Goal: Task Accomplishment & Management: Manage account settings

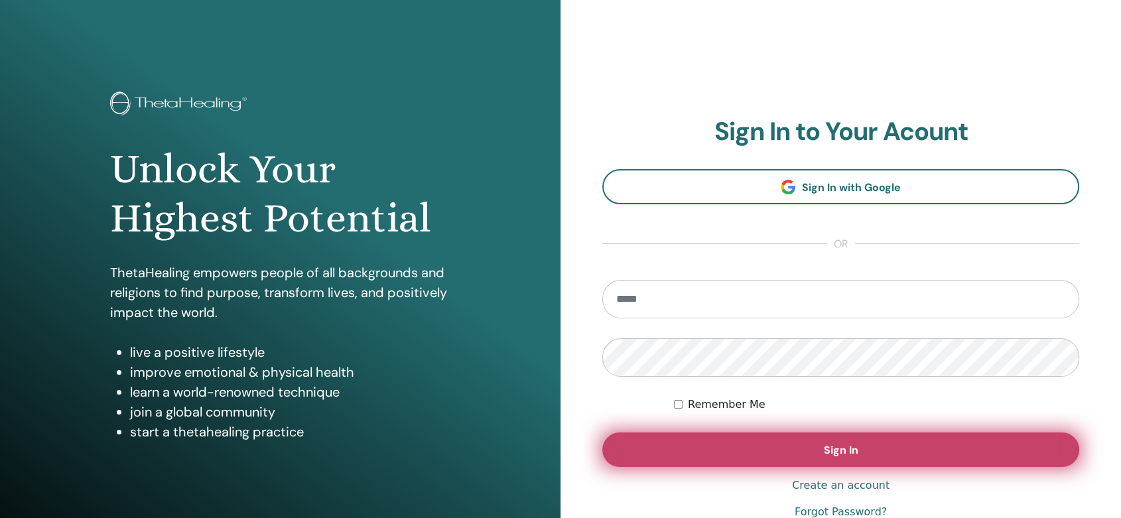
type input "**********"
click at [845, 452] on span "Sign In" at bounding box center [841, 450] width 34 height 14
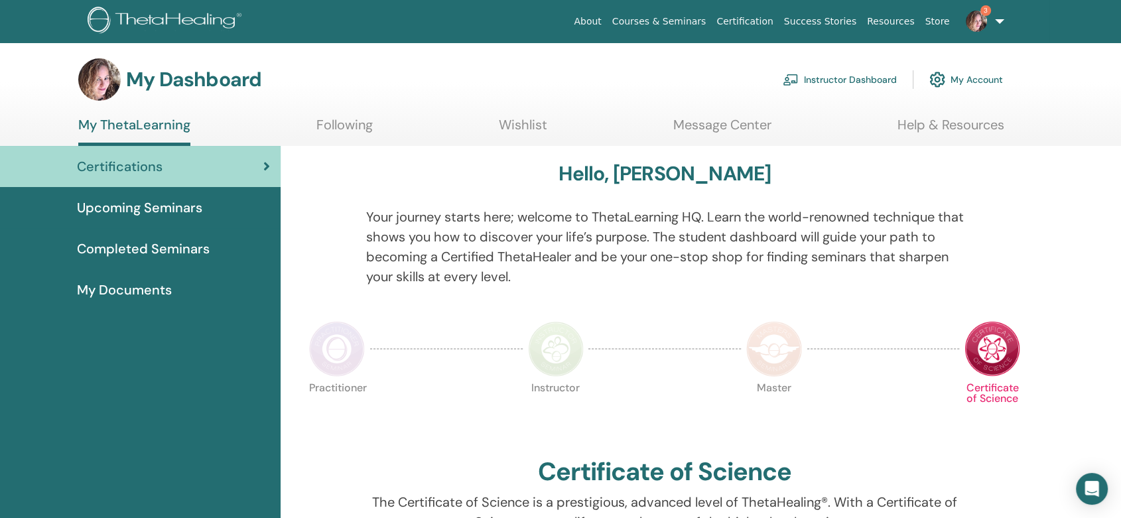
click at [864, 82] on link "Instructor Dashboard" at bounding box center [840, 79] width 114 height 29
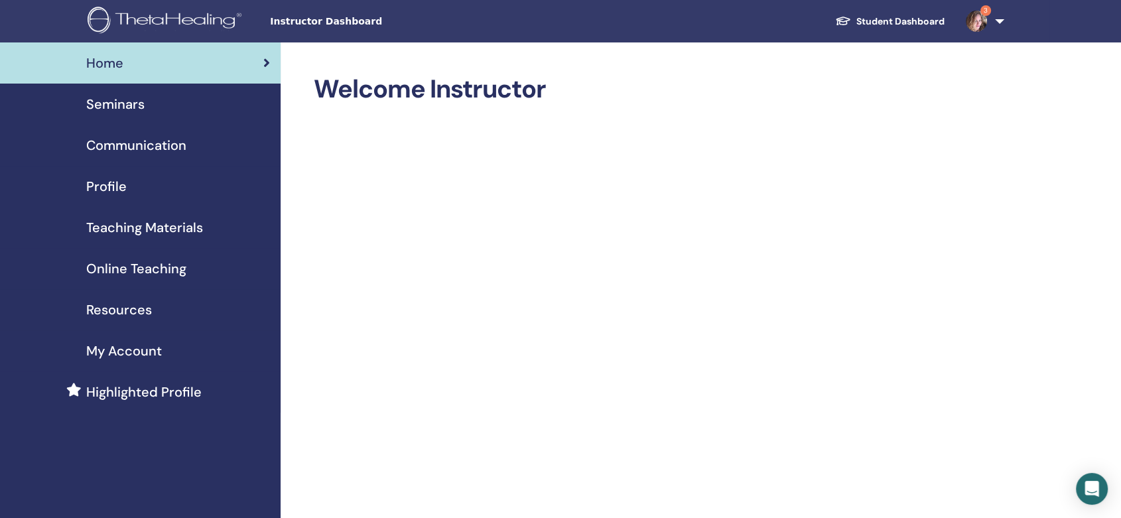
click at [103, 98] on span "Seminars" at bounding box center [115, 104] width 58 height 20
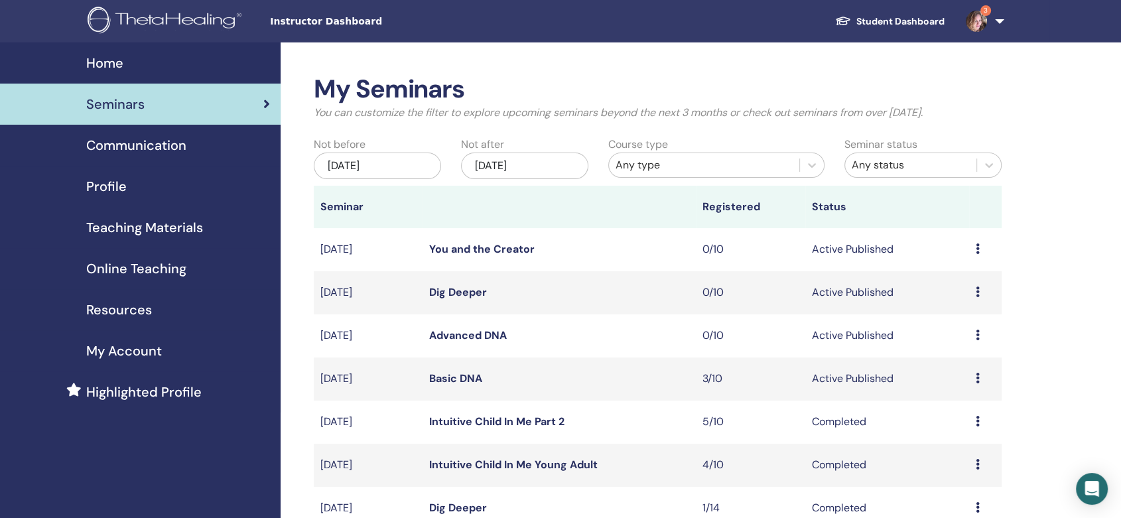
click at [460, 377] on link "Basic DNA" at bounding box center [455, 378] width 53 height 14
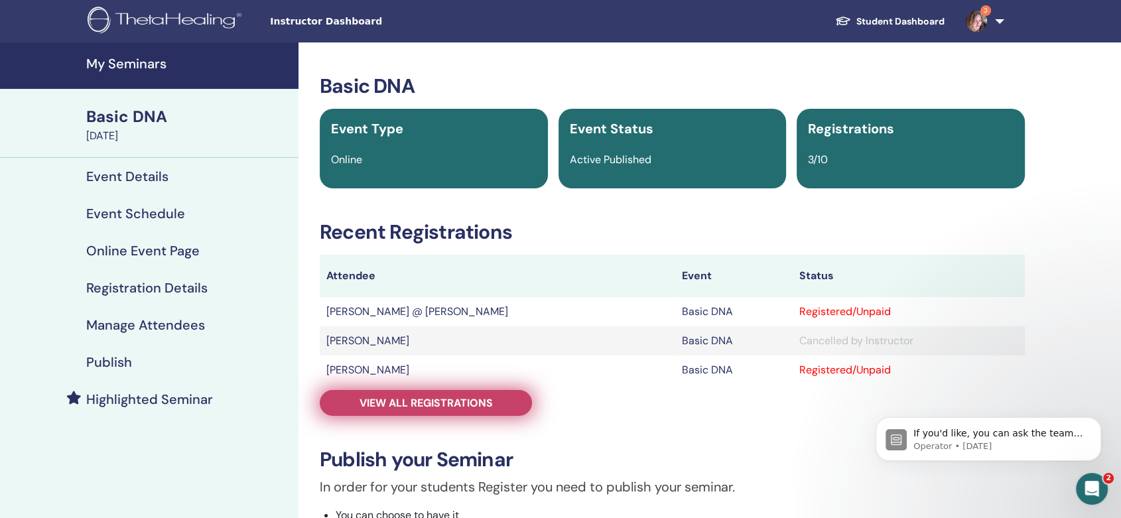
click at [455, 404] on span "View all registrations" at bounding box center [426, 403] width 133 height 14
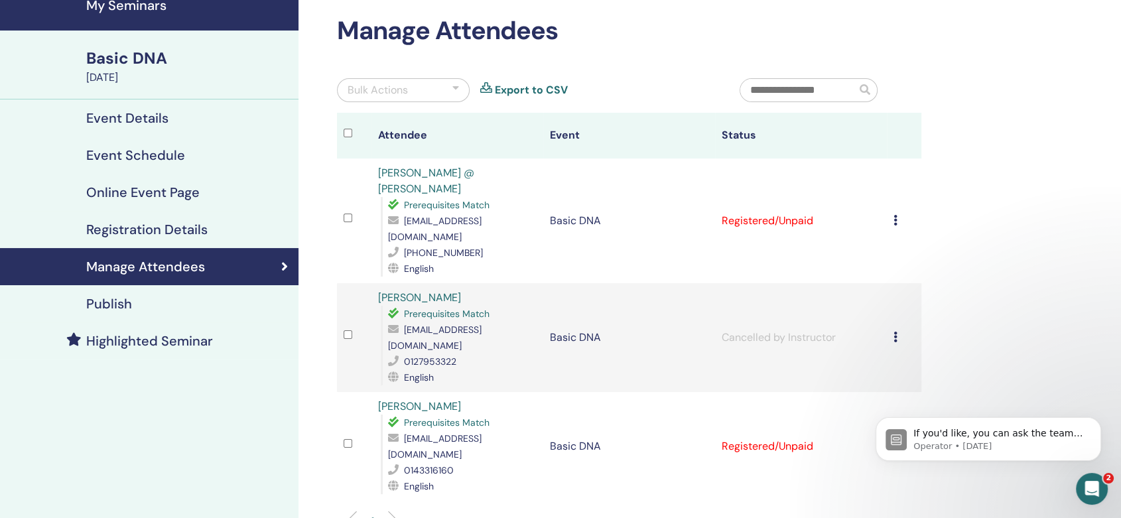
scroll to position [147, 0]
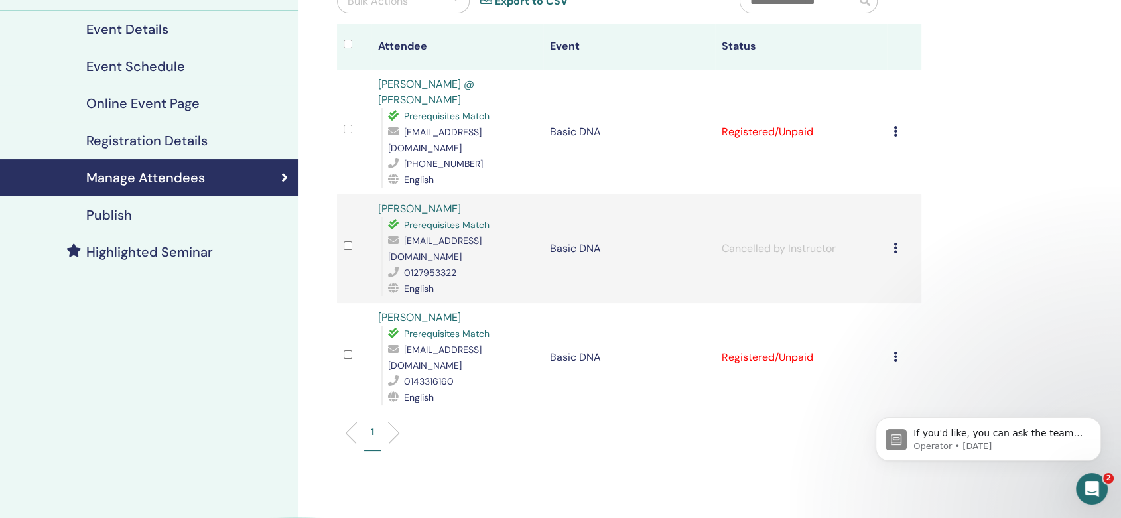
click at [893, 352] on icon at bounding box center [895, 357] width 4 height 11
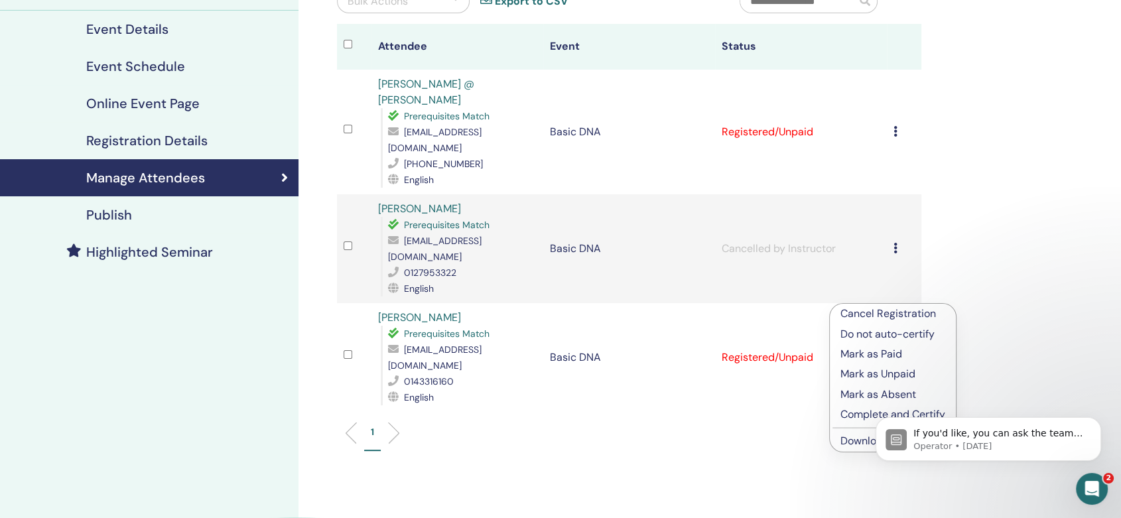
click at [862, 352] on p "Mark as Paid" at bounding box center [892, 354] width 105 height 16
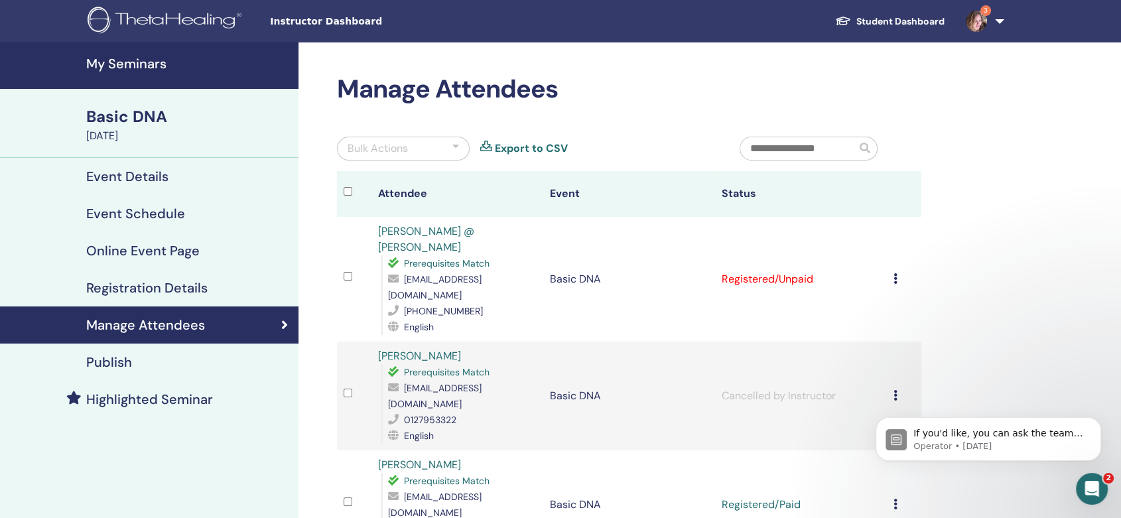
click at [998, 21] on link "3" at bounding box center [982, 21] width 54 height 42
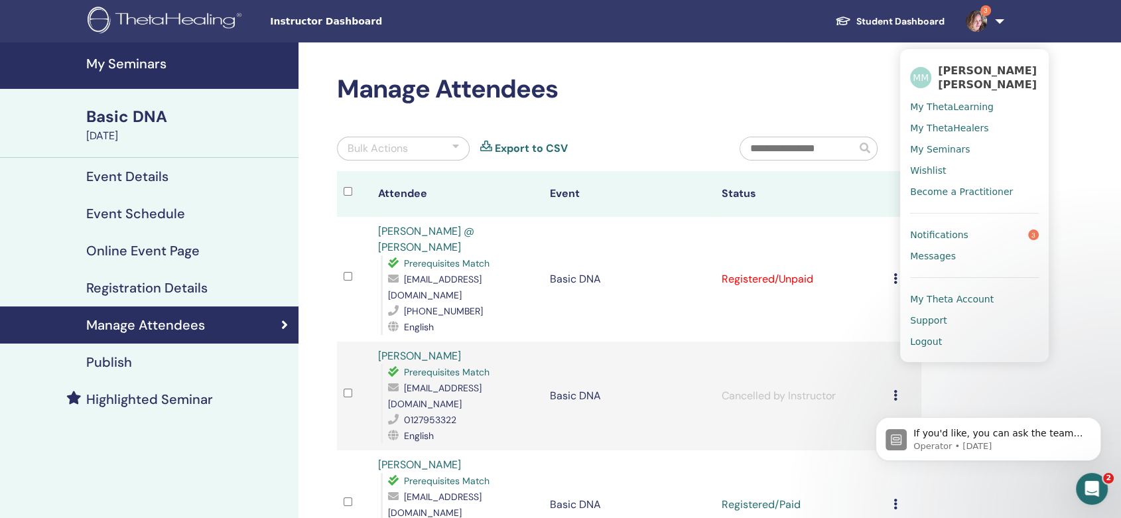
click at [1083, 68] on div "My Seminars Basic DNA [DATE] Event Details Event Schedule Online Event Page Reg…" at bounding box center [560, 419] width 1121 height 755
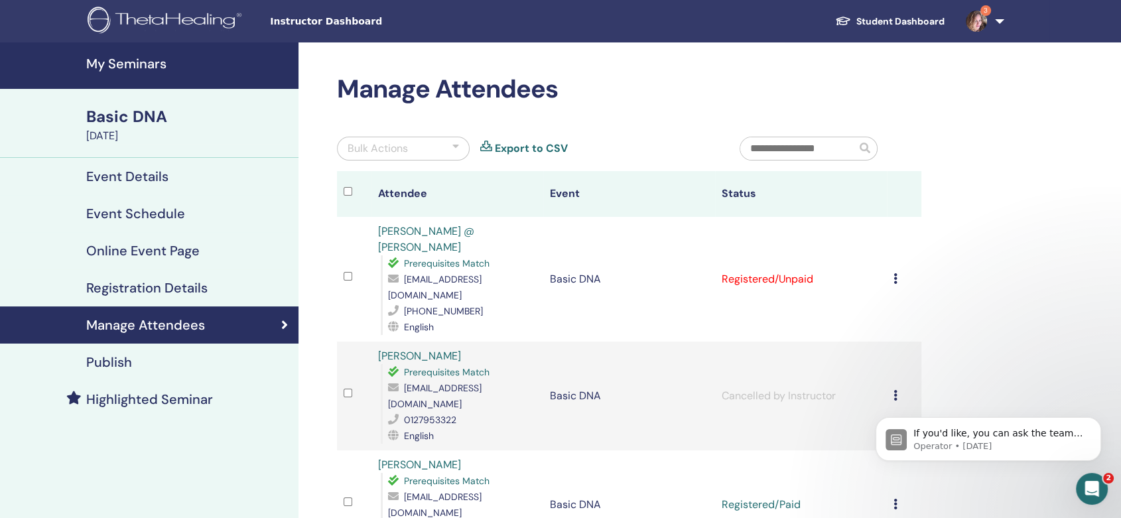
click at [895, 273] on icon at bounding box center [895, 278] width 4 height 11
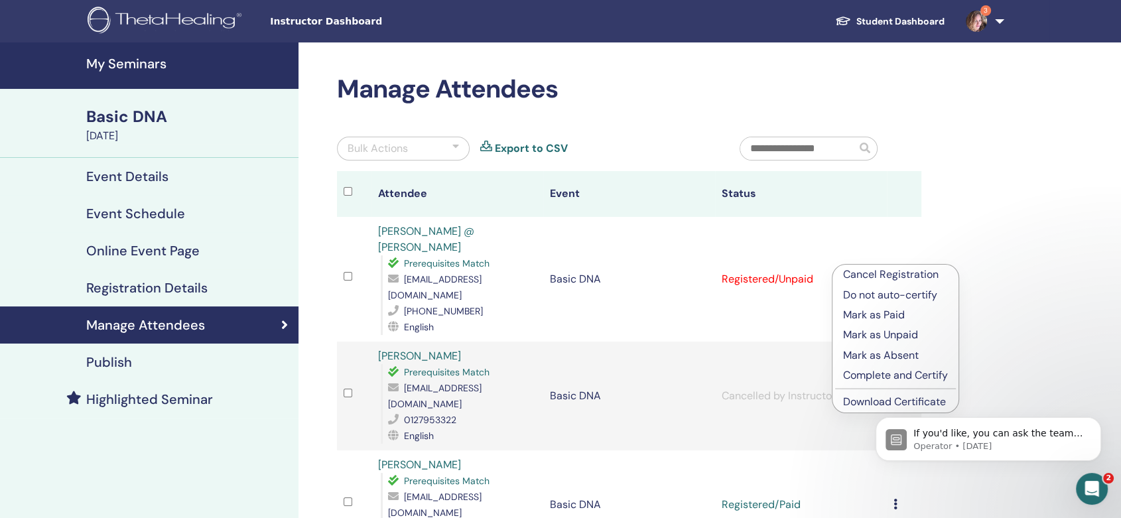
click at [883, 402] on body "If you'd like, you can ask the team for help here. Operator • [DATE]" at bounding box center [988, 436] width 255 height 82
click at [864, 399] on body "If you'd like, you can ask the team for help here. Operator • [DATE]" at bounding box center [988, 436] width 255 height 82
click at [980, 287] on div "Manage Attendees Bulk Actions Export to CSV Attendee Event Status [PERSON_NAME]…" at bounding box center [672, 419] width 748 height 755
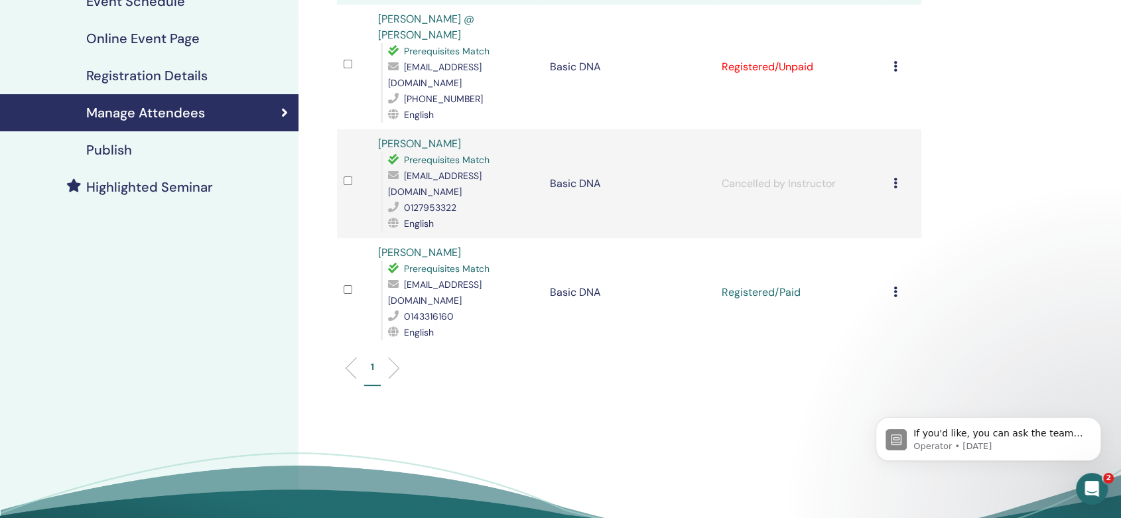
scroll to position [221, 0]
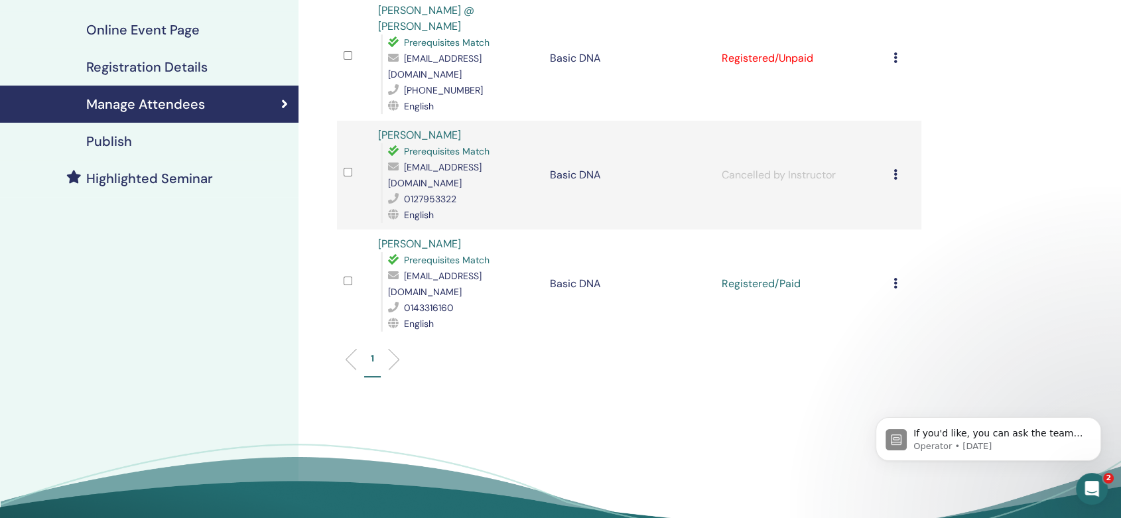
click at [895, 52] on icon at bounding box center [895, 57] width 4 height 11
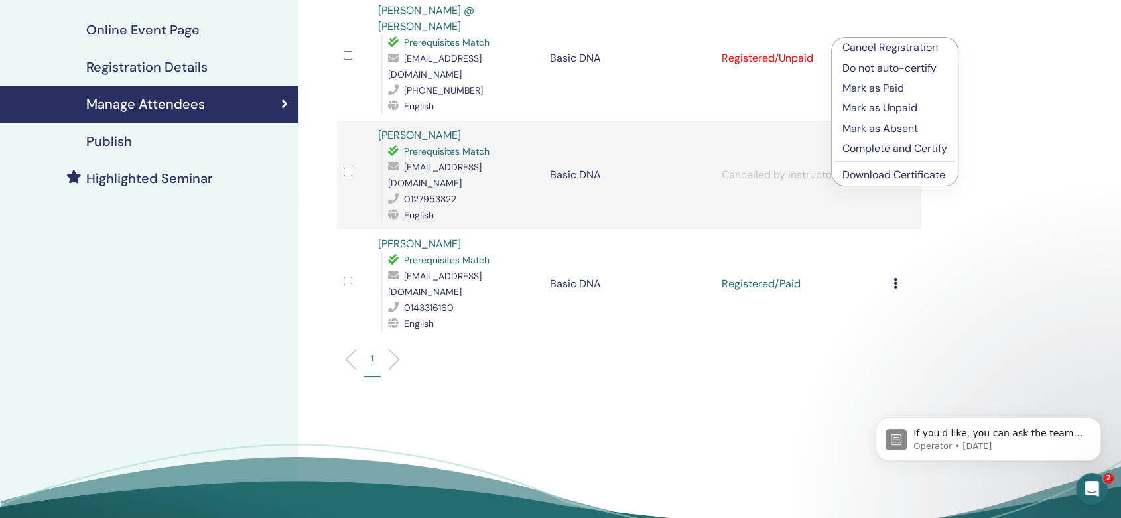
click at [878, 170] on link "Download Certificate" at bounding box center [893, 175] width 103 height 14
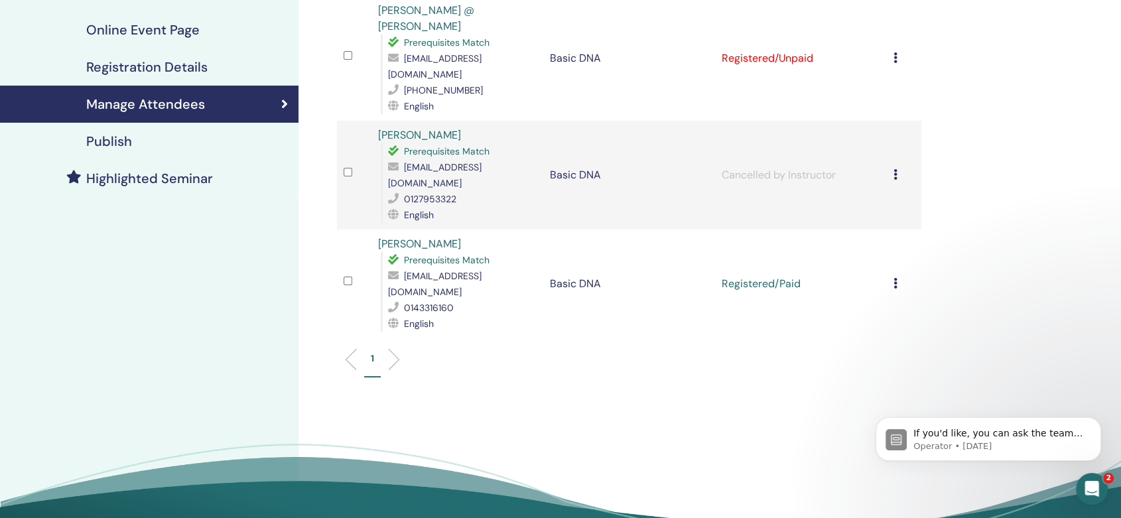
click at [893, 278] on icon at bounding box center [895, 283] width 4 height 11
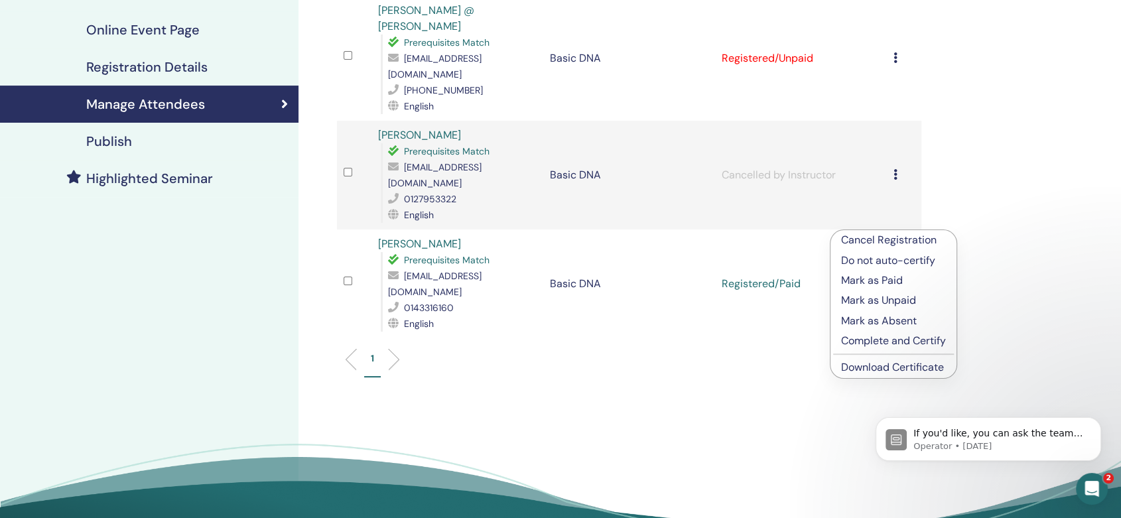
click at [862, 365] on link "Download Certificate" at bounding box center [892, 367] width 103 height 14
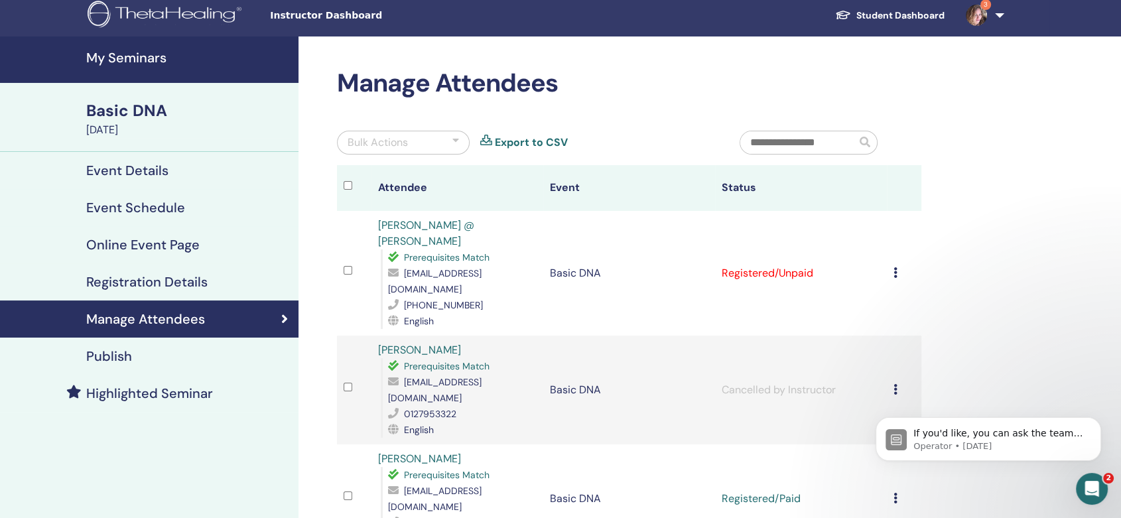
scroll to position [0, 0]
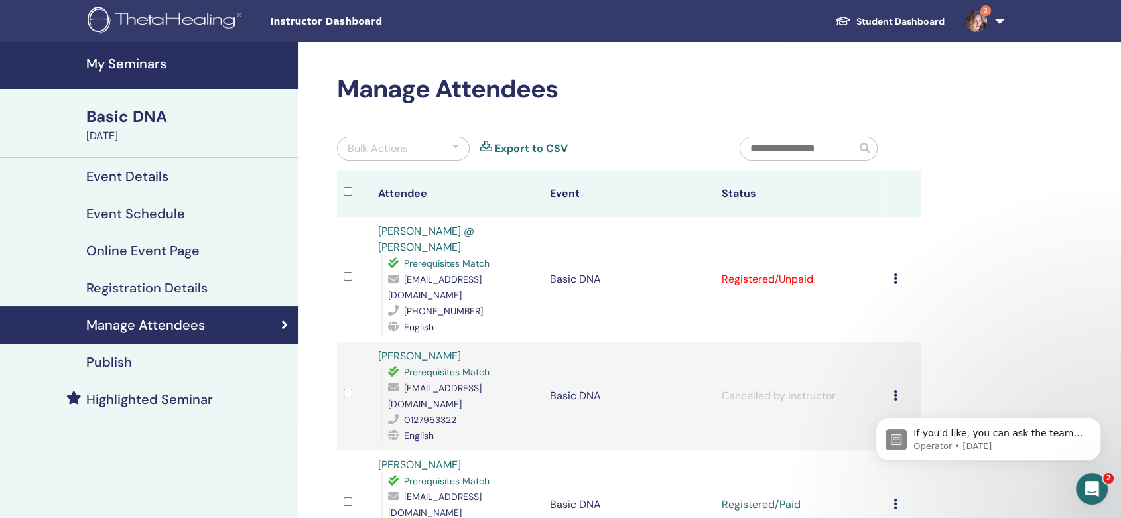
click at [1006, 21] on link "3" at bounding box center [982, 21] width 54 height 42
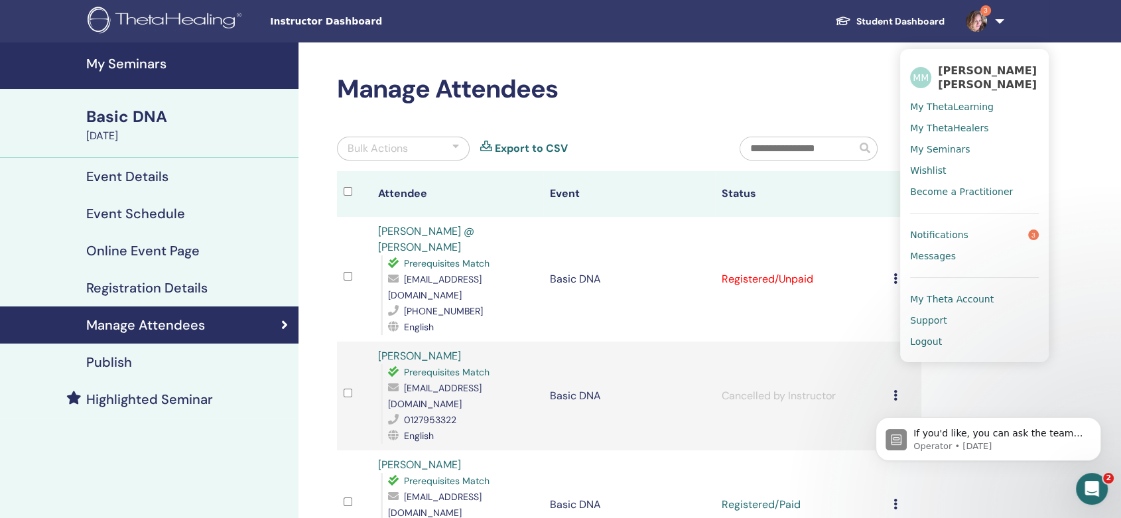
click at [935, 336] on span "Logout" at bounding box center [926, 342] width 32 height 12
